Goal: Information Seeking & Learning: Check status

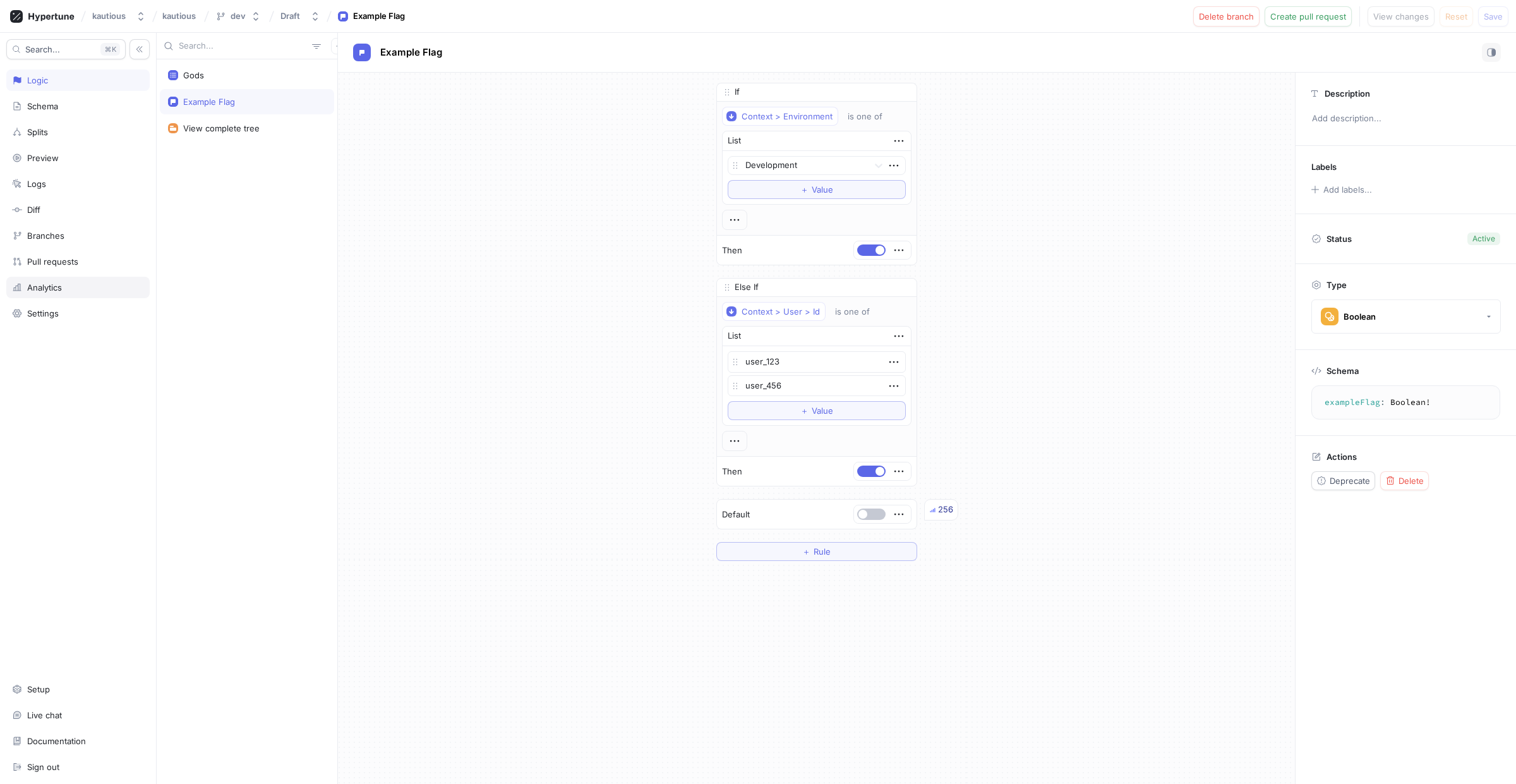
click at [42, 286] on div "Analytics" at bounding box center [45, 288] width 35 height 10
type textarea "x"
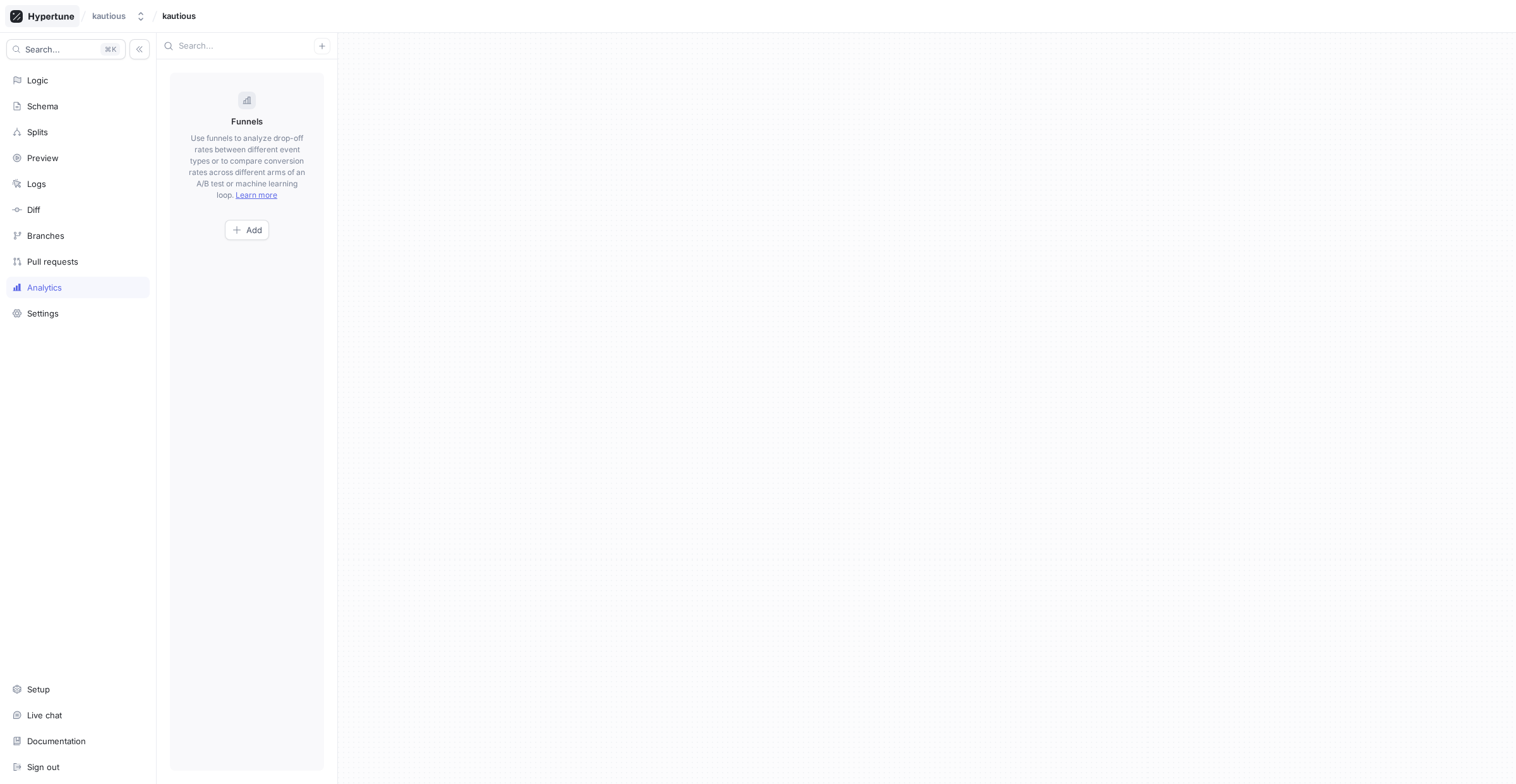
click at [31, 19] on icon at bounding box center [43, 17] width 65 height 12
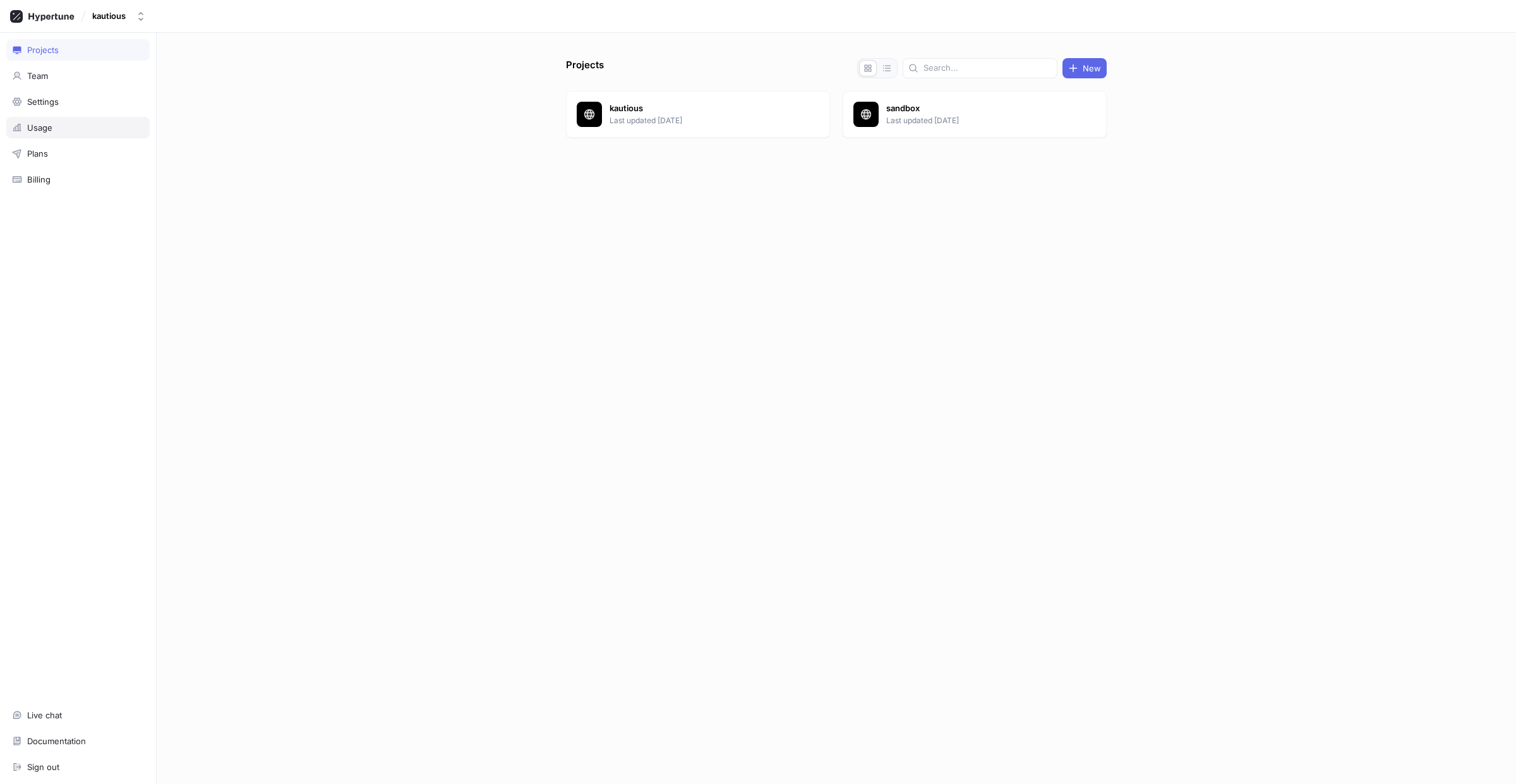
click at [52, 128] on div "Usage" at bounding box center [39, 128] width 25 height 10
